Goal: Information Seeking & Learning: Learn about a topic

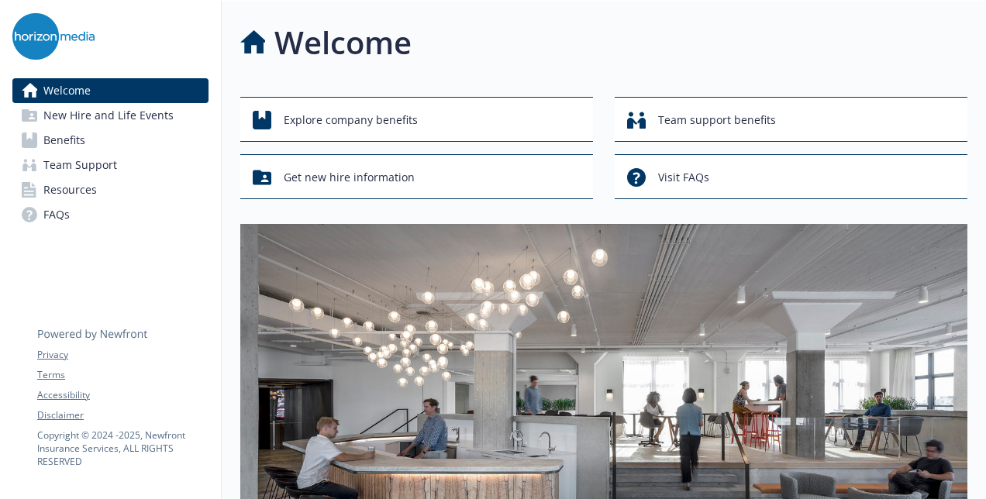
click at [81, 143] on span "Benefits" at bounding box center [64, 140] width 42 height 25
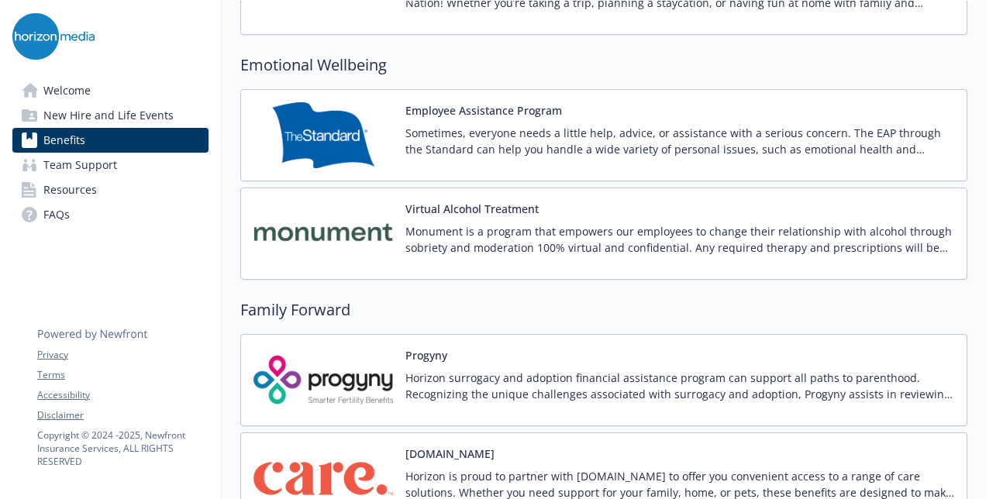
scroll to position [3179, 0]
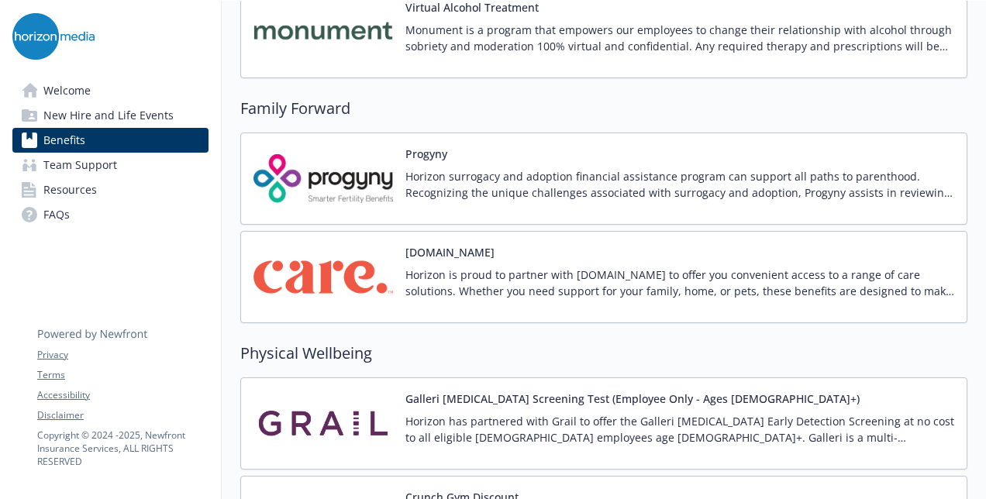
click at [409, 281] on p "Horizon is proud to partner with [DOMAIN_NAME] to offer you convenient access t…" at bounding box center [679, 283] width 549 height 33
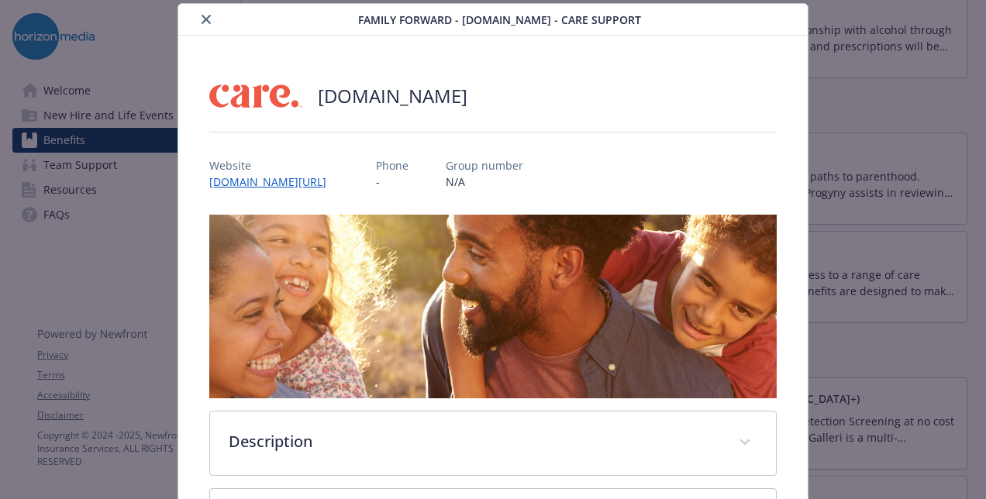
scroll to position [357, 0]
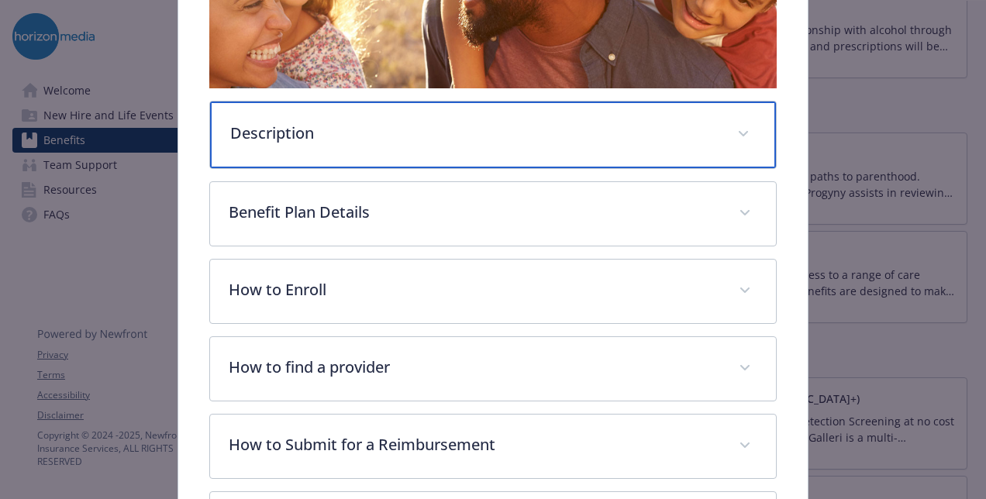
click at [309, 123] on p "Description" at bounding box center [474, 133] width 488 height 23
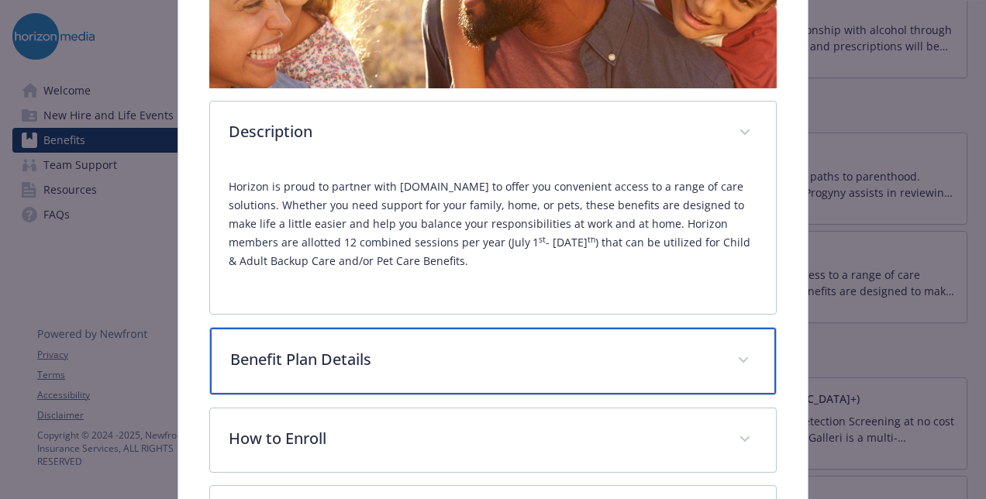
click at [352, 352] on p "Benefit Plan Details" at bounding box center [474, 359] width 488 height 23
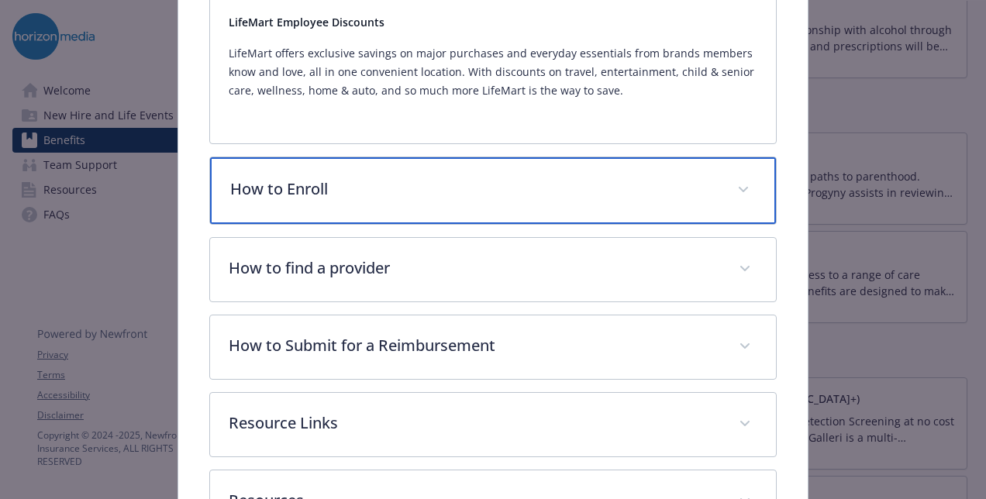
scroll to position [1439, 0]
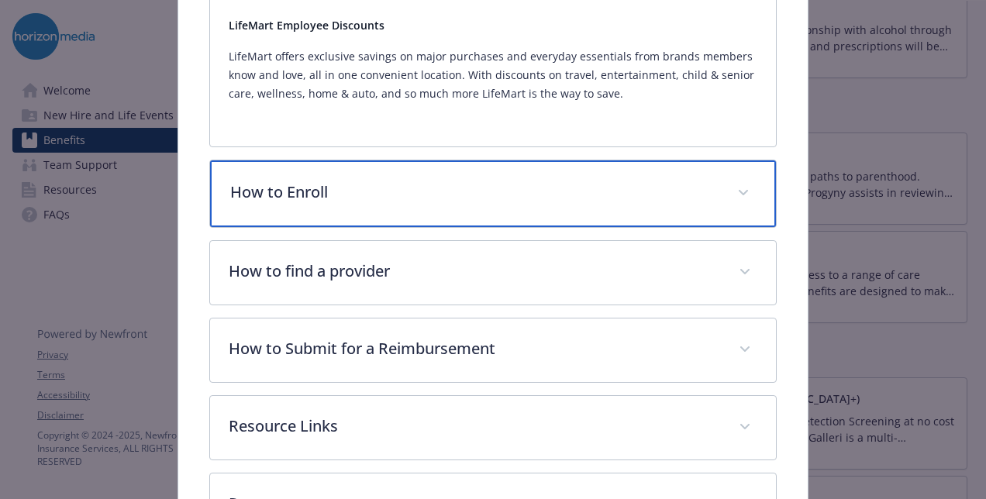
click at [463, 181] on p "How to Enroll" at bounding box center [474, 192] width 488 height 23
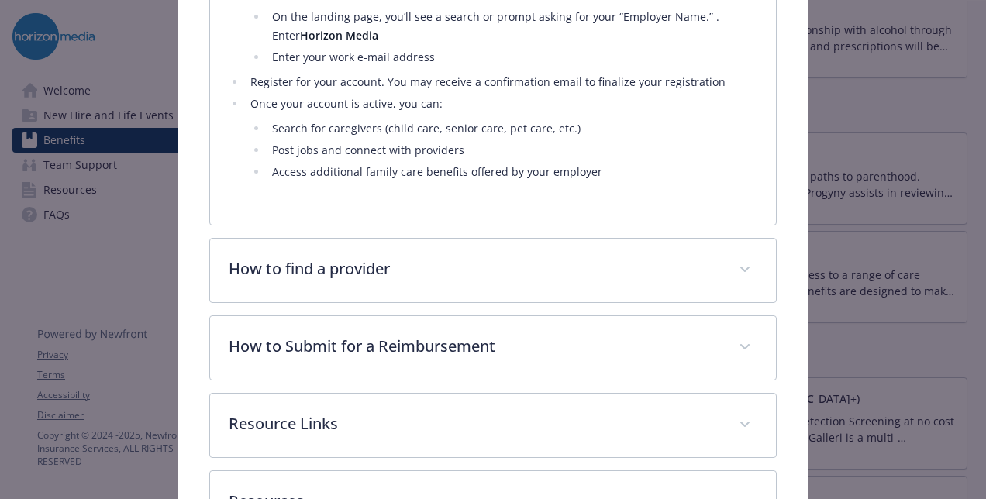
scroll to position [1749, 0]
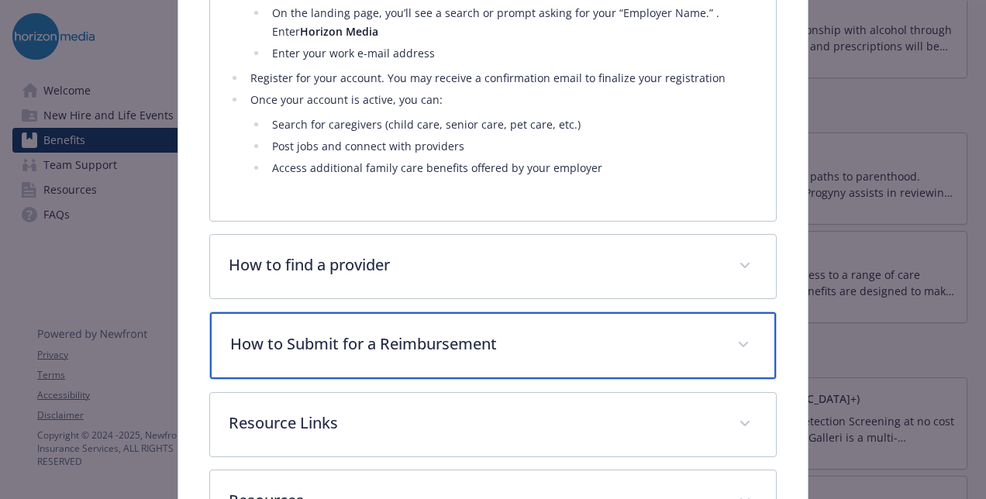
click at [419, 333] on p "How to Submit for a Reimbursement" at bounding box center [474, 344] width 488 height 23
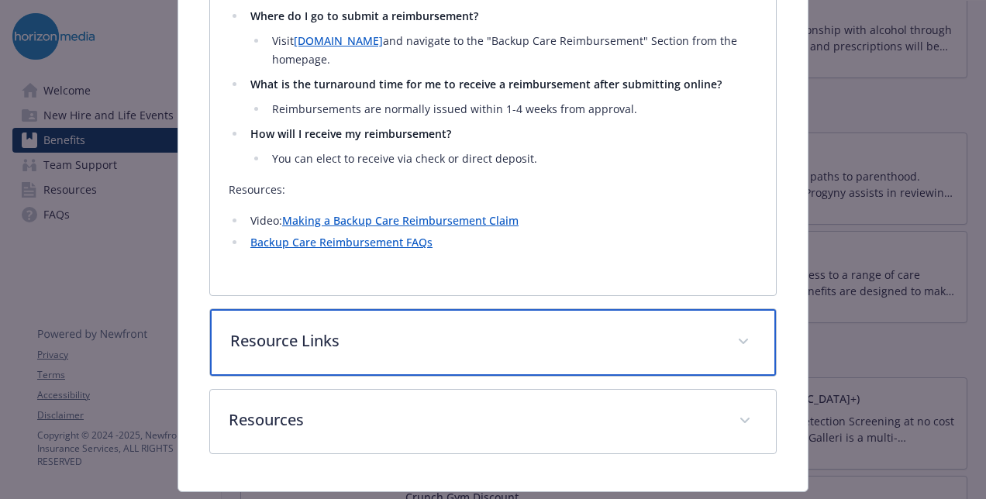
scroll to position [2518, 0]
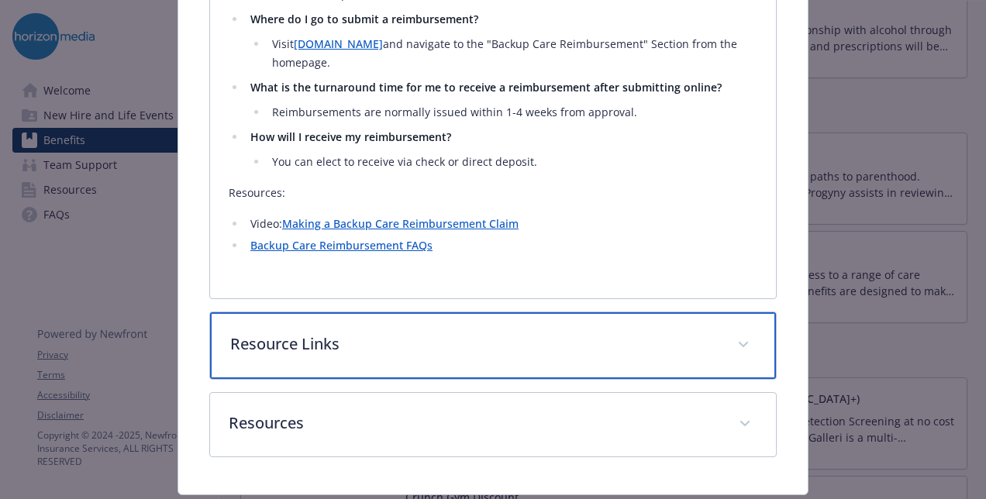
click at [371, 333] on p "Resource Links" at bounding box center [474, 344] width 488 height 23
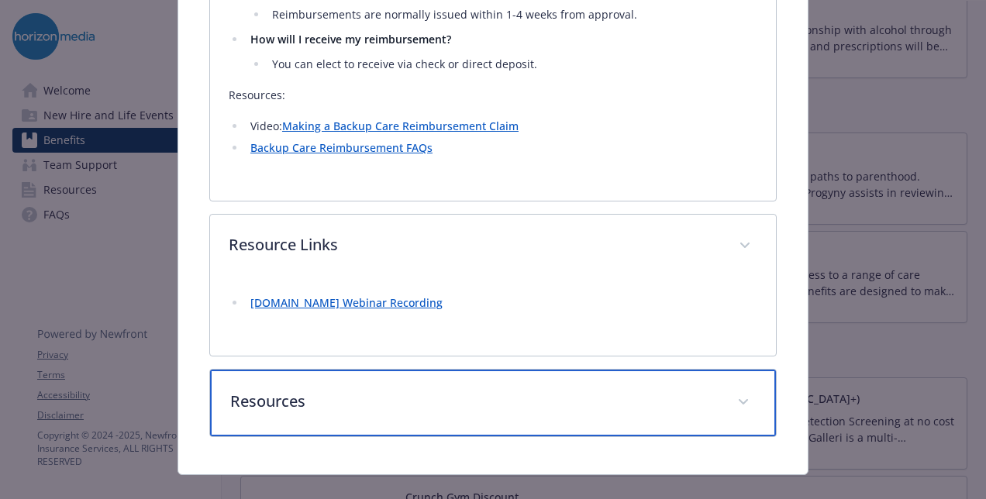
click at [378, 390] on p "Resources" at bounding box center [474, 401] width 488 height 23
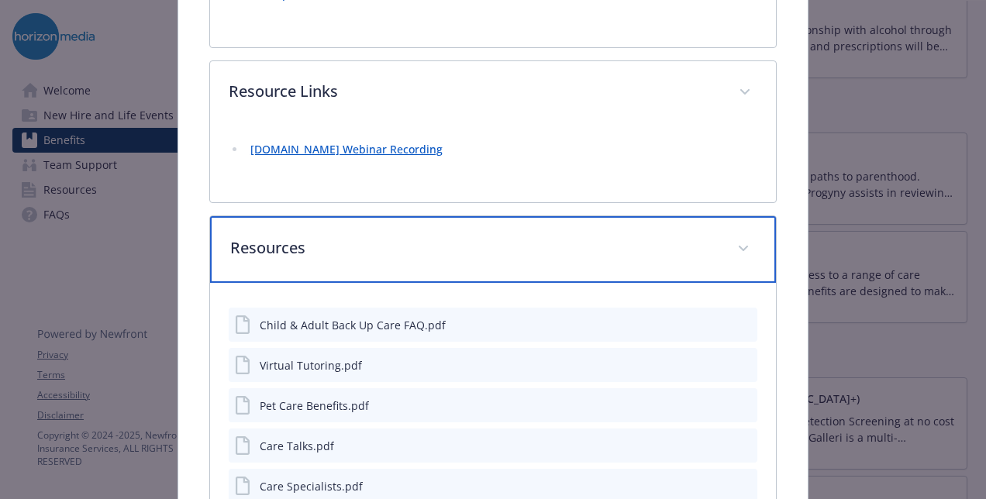
scroll to position [2771, 0]
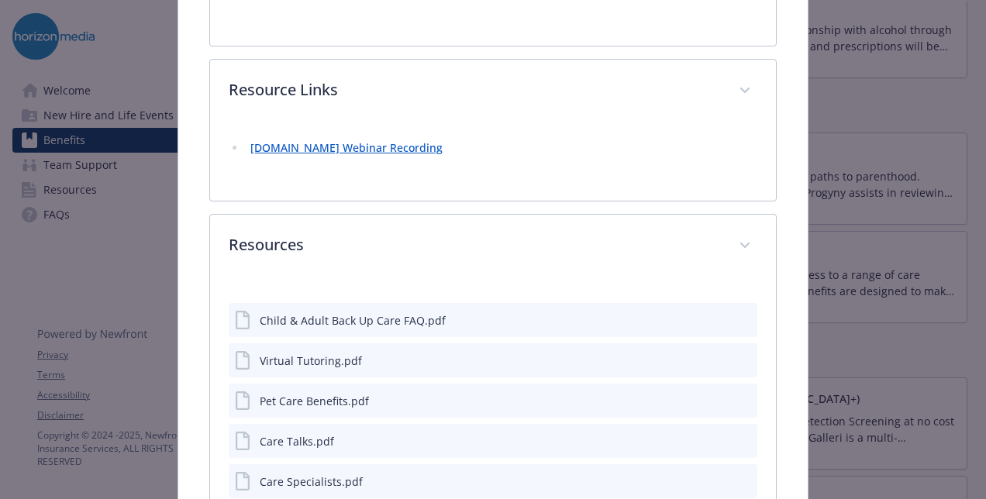
click at [736, 314] on icon "preview file" at bounding box center [743, 319] width 14 height 11
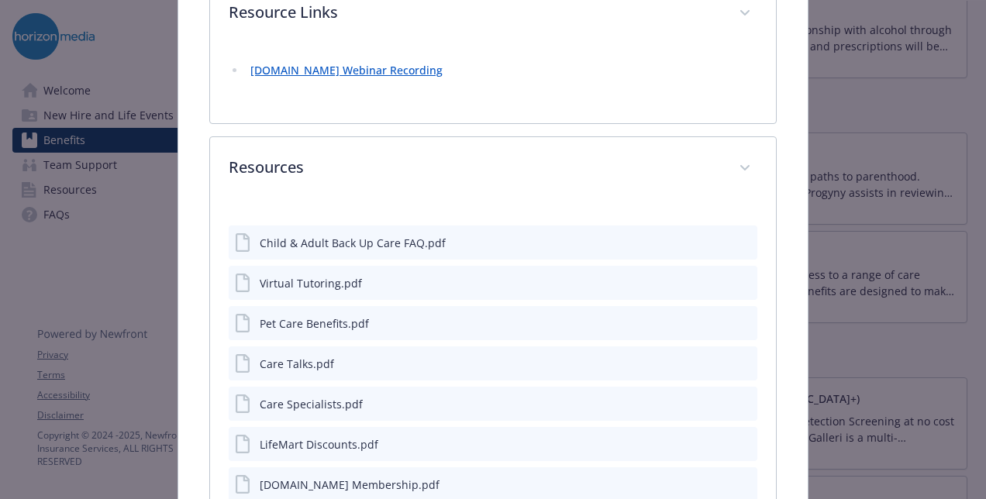
scroll to position [2985, 0]
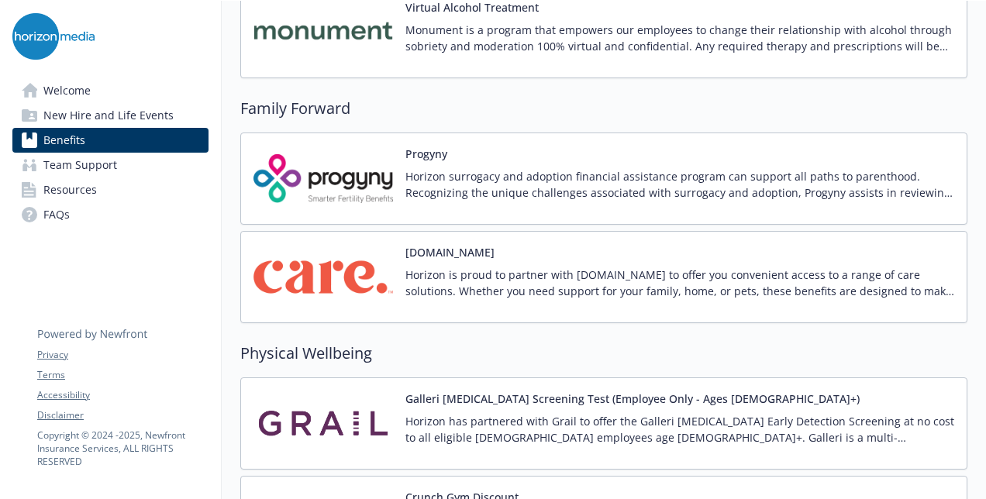
click at [488, 267] on p "Horizon is proud to partner with [DOMAIN_NAME] to offer you convenient access t…" at bounding box center [679, 283] width 549 height 33
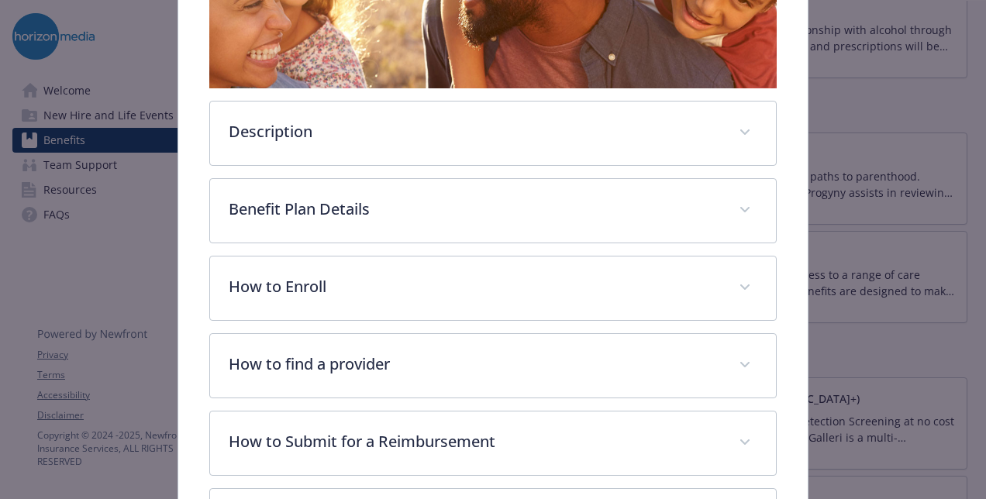
scroll to position [434, 0]
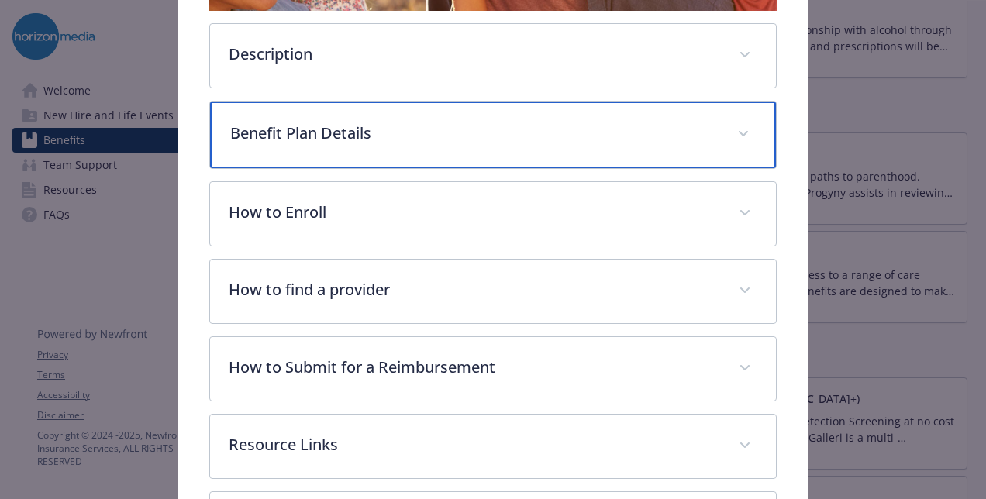
click at [463, 135] on p "Benefit Plan Details" at bounding box center [474, 133] width 488 height 23
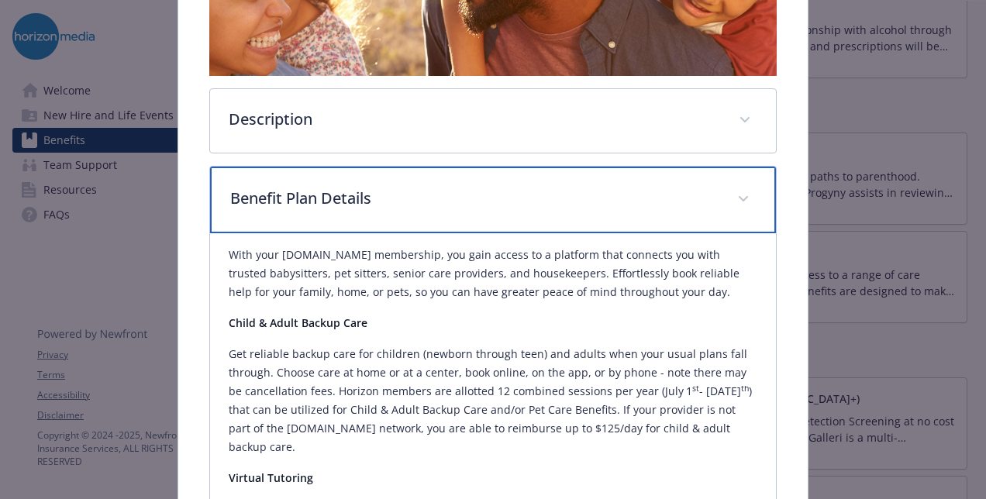
scroll to position [357, 0]
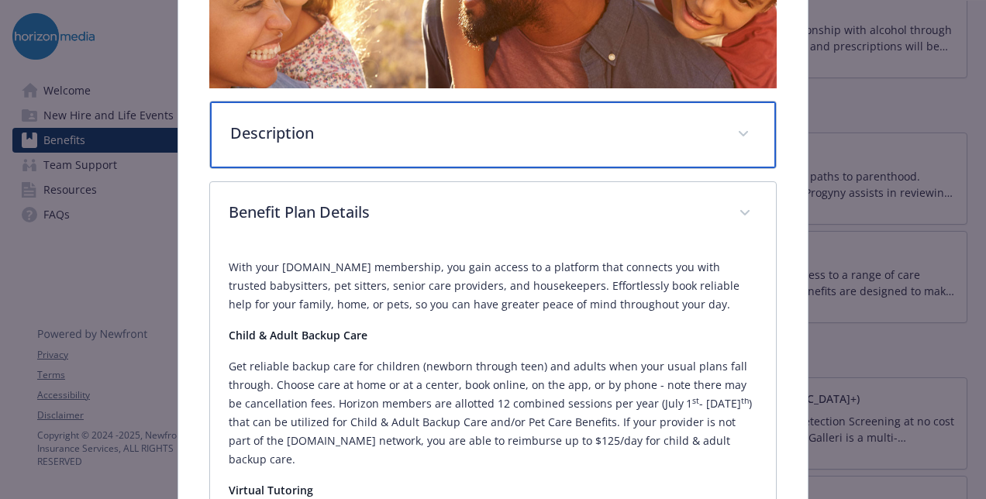
click at [478, 140] on p "Description" at bounding box center [474, 133] width 488 height 23
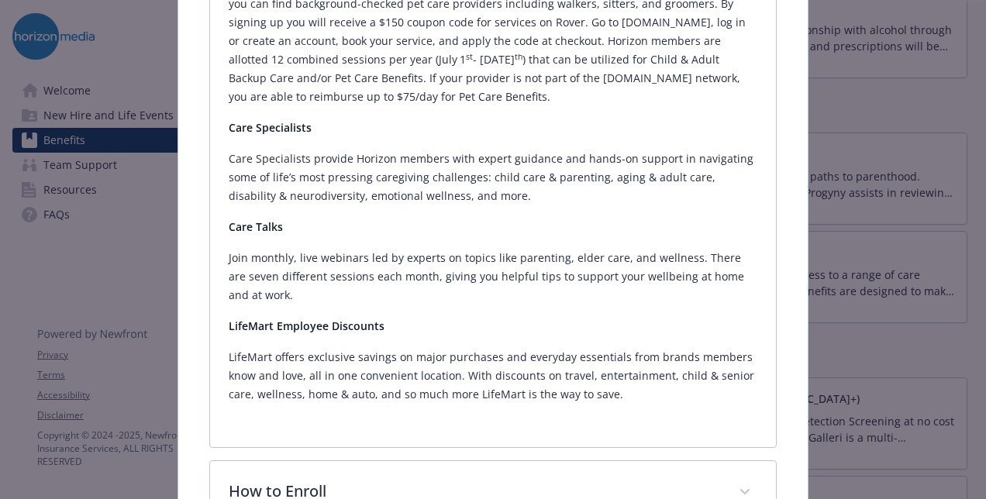
scroll to position [1287, 0]
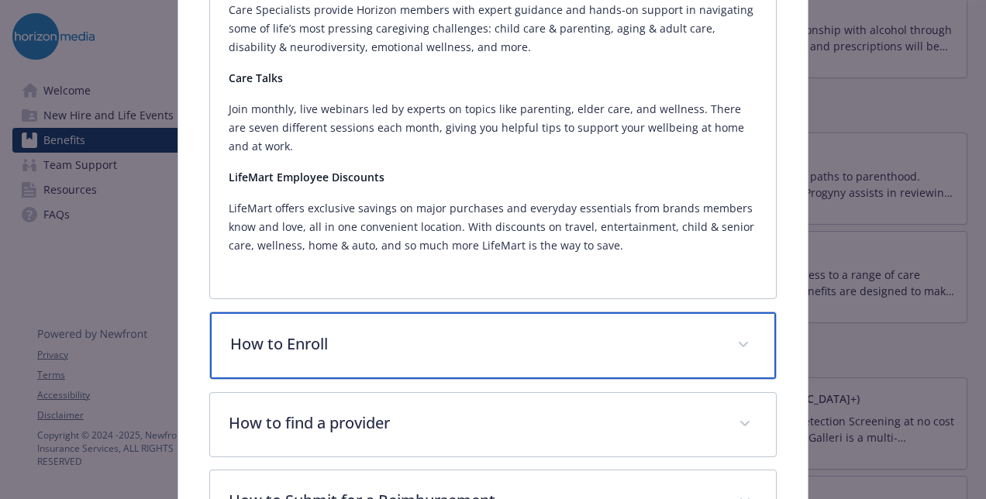
click at [614, 333] on p "How to Enroll" at bounding box center [474, 344] width 488 height 23
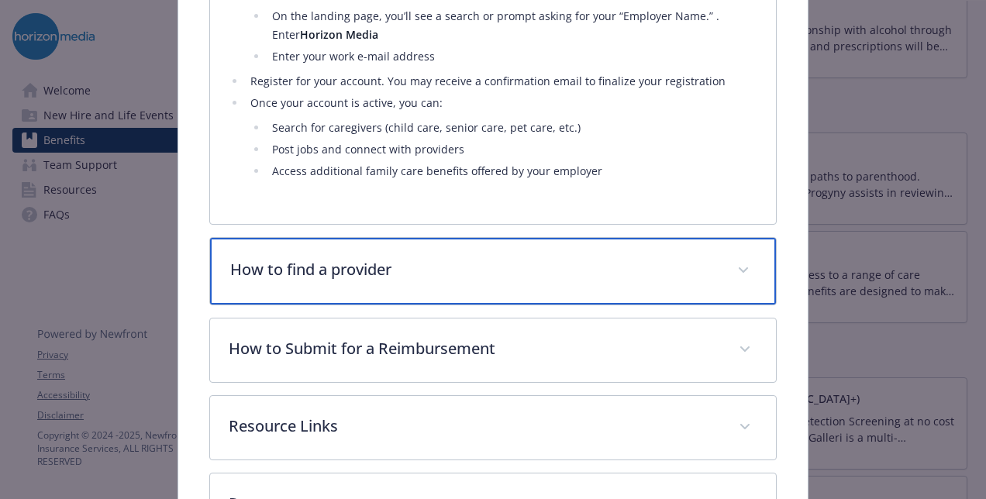
click at [690, 265] on div "How to find a provider" at bounding box center [493, 271] width 566 height 67
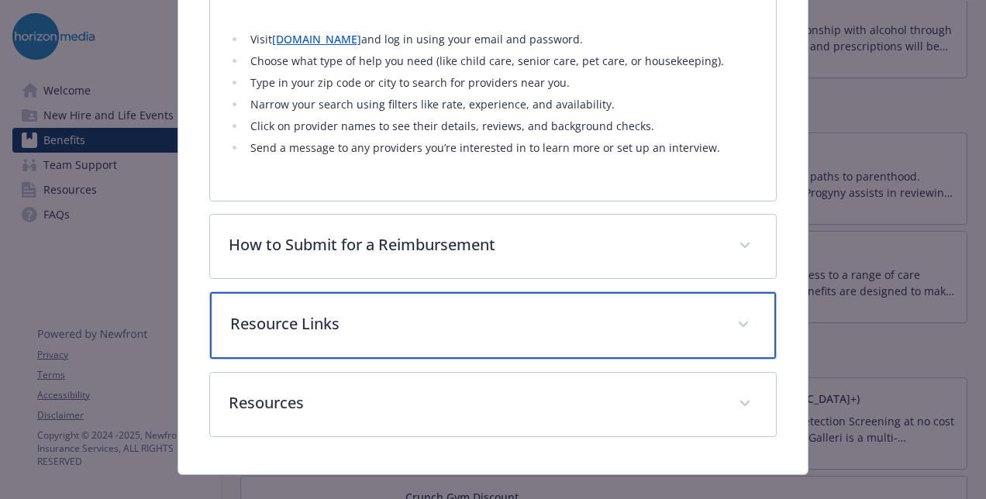
click at [633, 312] on p "Resource Links" at bounding box center [474, 323] width 488 height 23
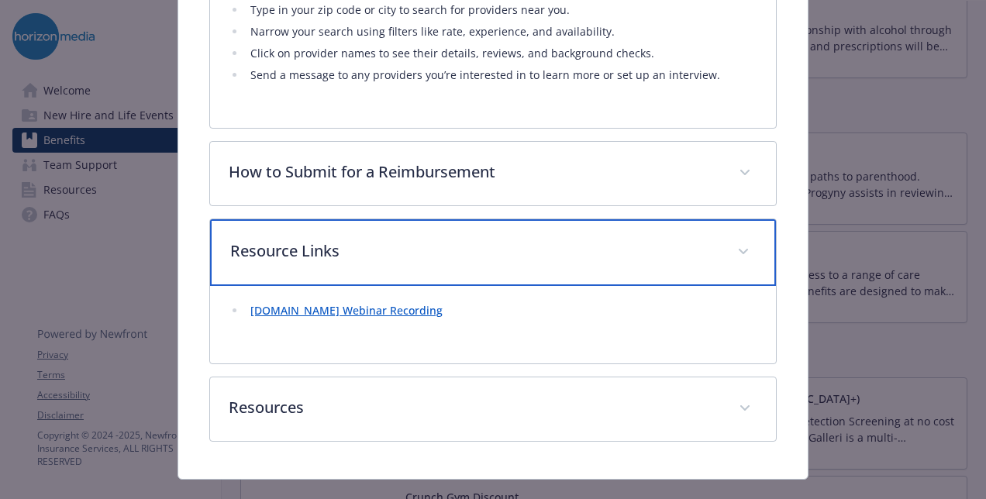
scroll to position [2110, 0]
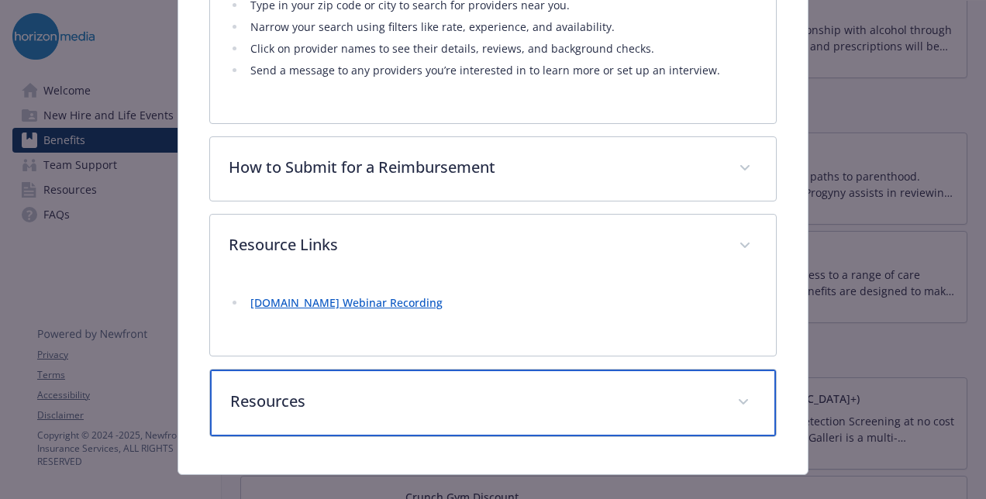
click at [344, 390] on p "Resources" at bounding box center [474, 401] width 488 height 23
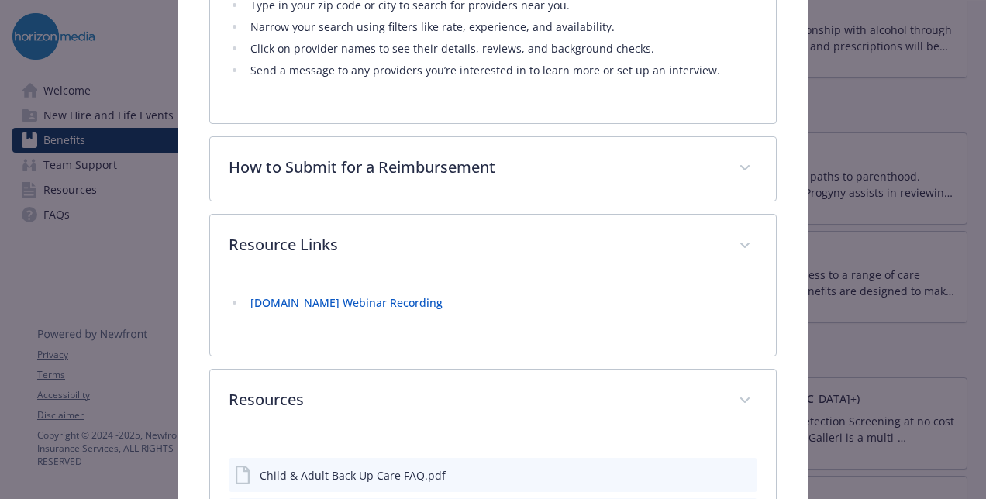
click at [360, 295] on link "[DOMAIN_NAME] Webinar Recording" at bounding box center [346, 302] width 192 height 15
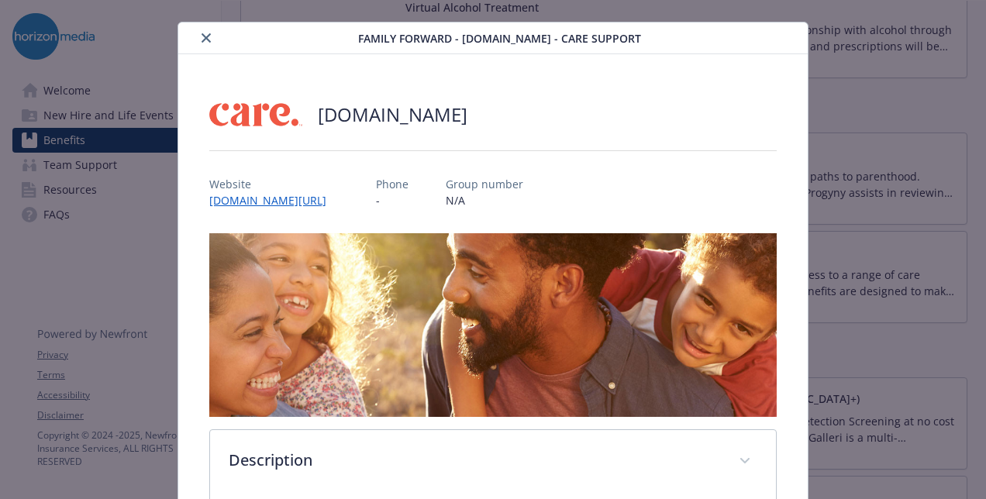
scroll to position [0, 0]
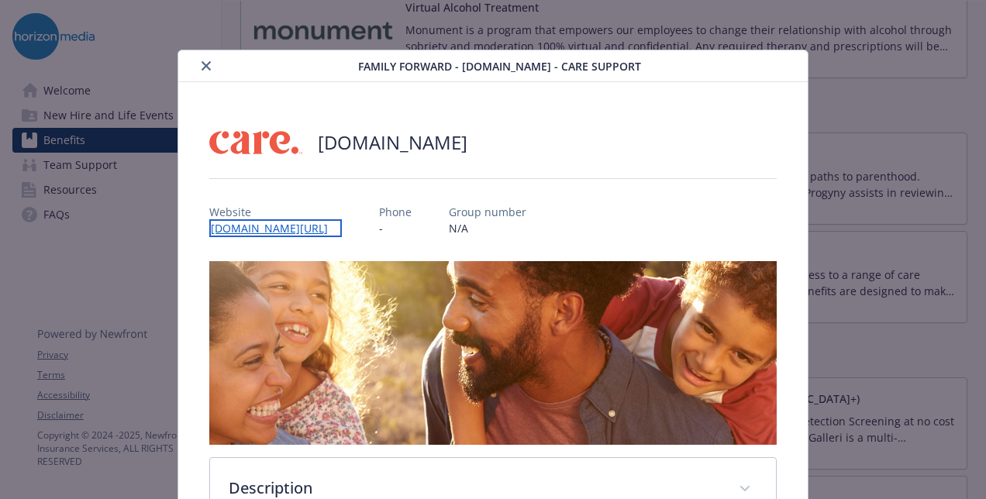
click at [279, 230] on link "[DOMAIN_NAME][URL]" at bounding box center [275, 228] width 133 height 18
click at [206, 57] on button "close" at bounding box center [206, 66] width 19 height 19
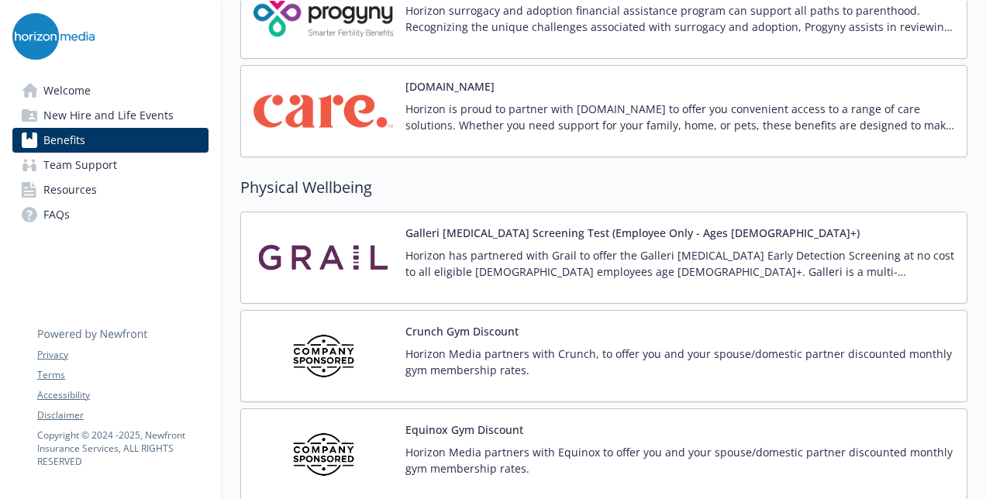
scroll to position [3234, 0]
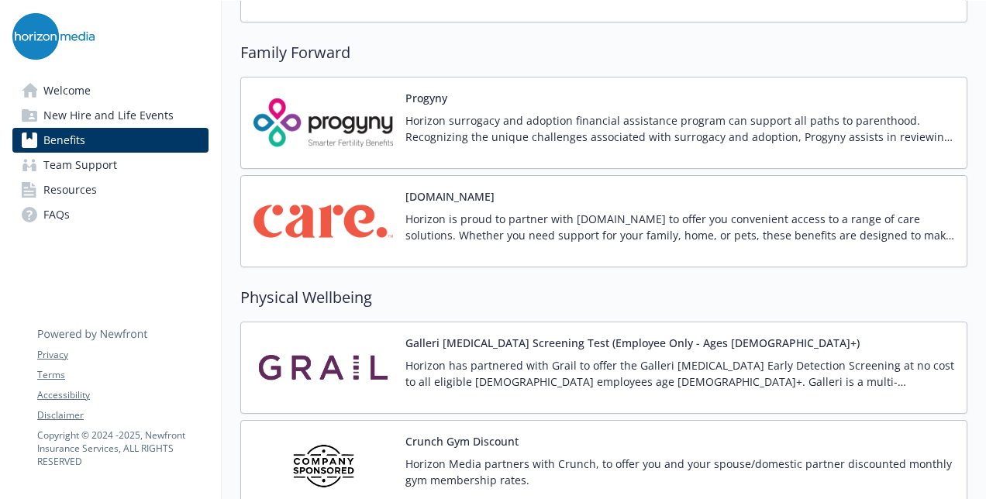
click at [433, 222] on p "Horizon is proud to partner with [DOMAIN_NAME] to offer you convenient access t…" at bounding box center [679, 227] width 549 height 33
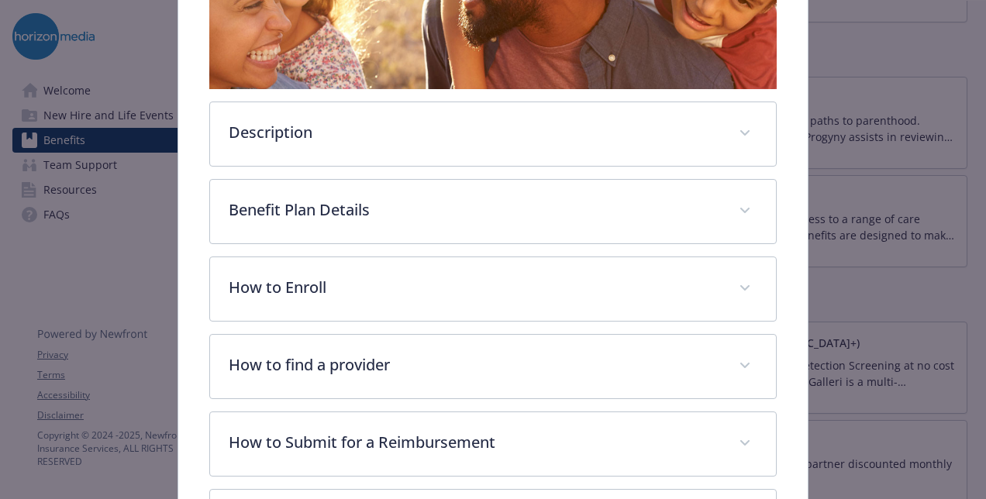
scroll to position [357, 0]
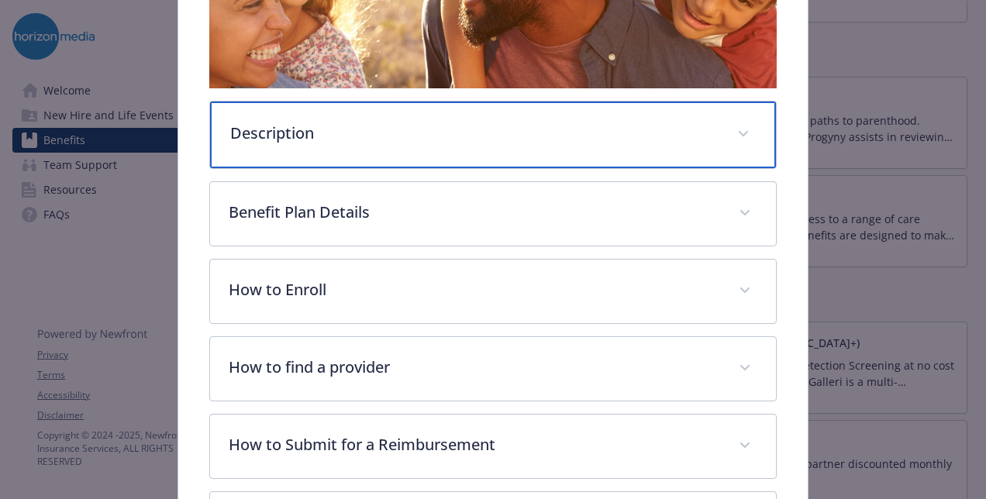
click at [433, 146] on div "Description" at bounding box center [493, 135] width 566 height 67
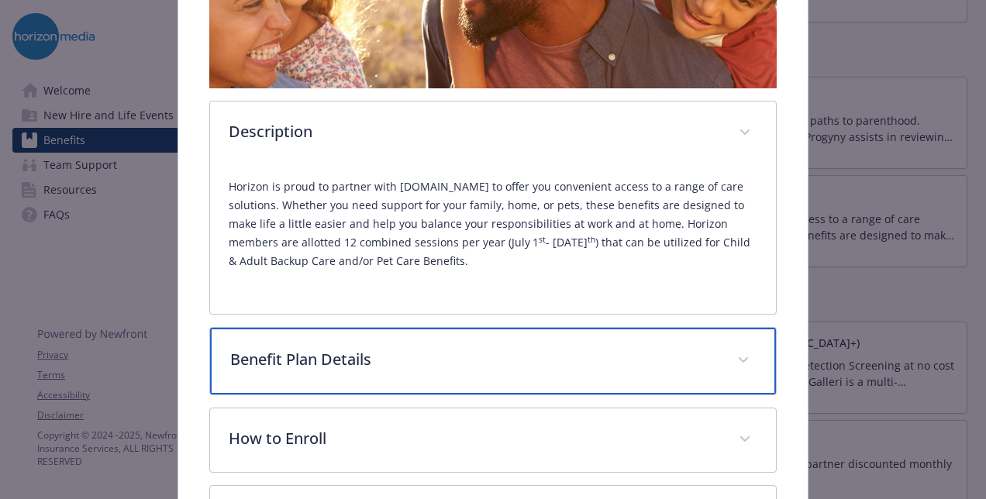
click at [465, 360] on p "Benefit Plan Details" at bounding box center [474, 359] width 488 height 23
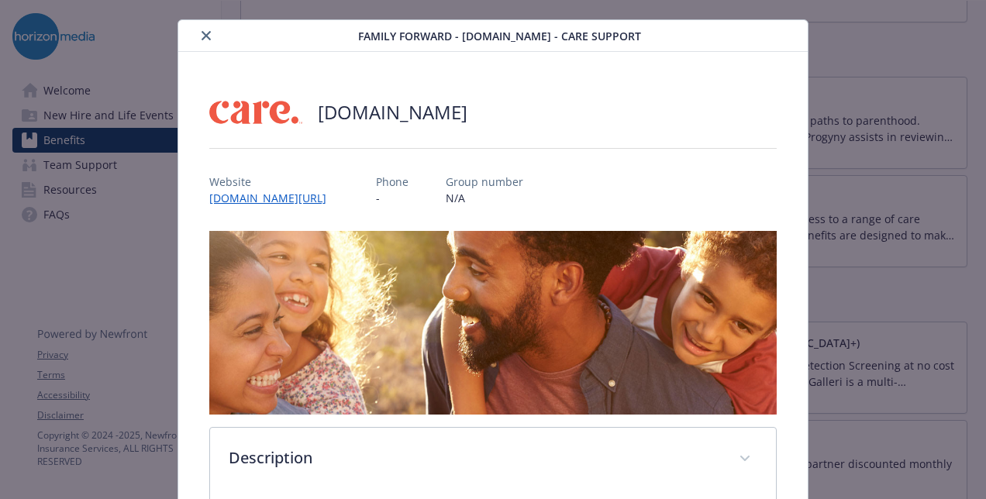
scroll to position [0, 0]
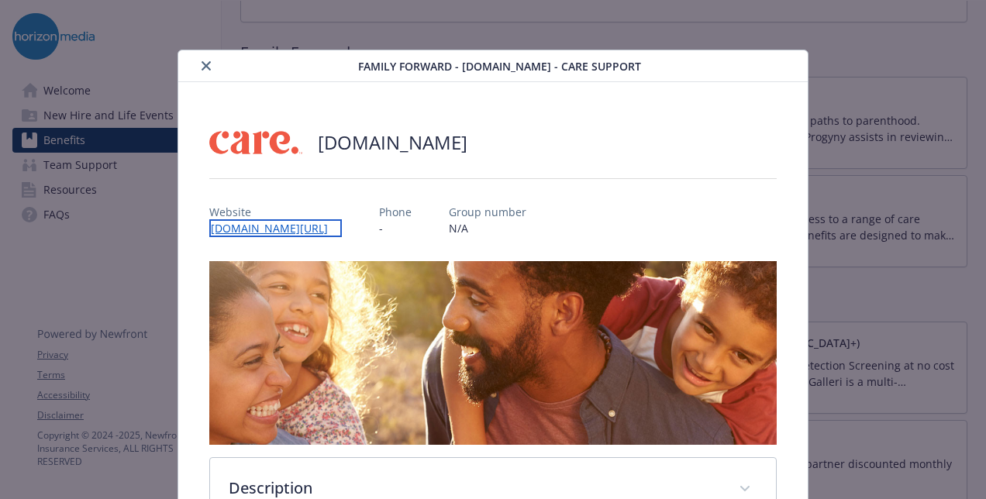
click at [299, 226] on link "[DOMAIN_NAME][URL]" at bounding box center [275, 228] width 133 height 18
